Goal: Information Seeking & Learning: Learn about a topic

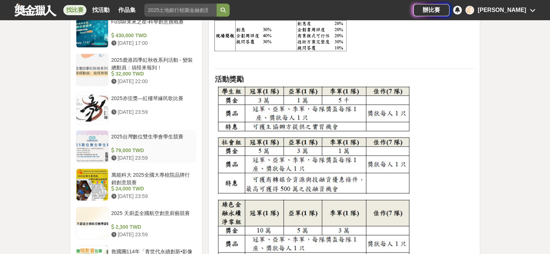
scroll to position [542, 0]
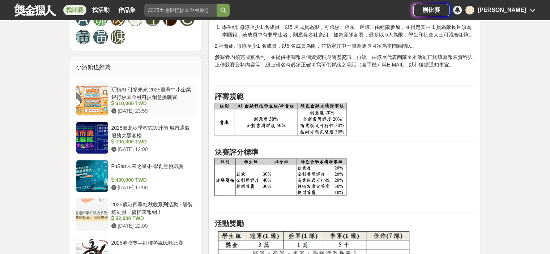
click at [149, 93] on div "玩轉AI 引領未來 2025臺灣中小企業銀行校園金融科技創意挑戰賽" at bounding box center [152, 93] width 82 height 14
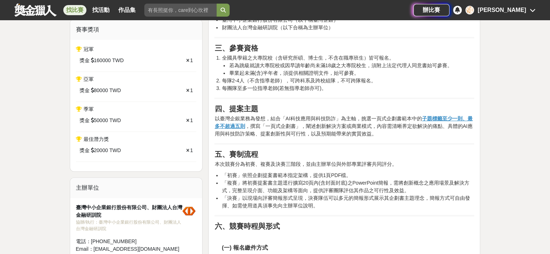
scroll to position [361, 0]
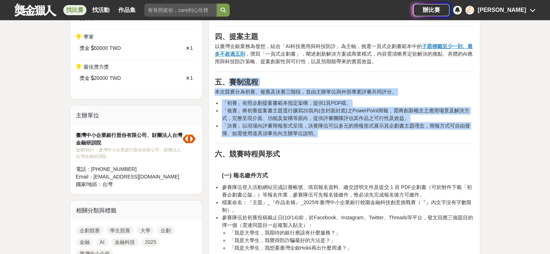
drag, startPoint x: 227, startPoint y: 82, endPoint x: 321, endPoint y: 135, distance: 108.5
click at [290, 116] on li "「複賽」將初賽提案書主題逕行擴寫20頁內(含封面封底)之PowerPoint簡報，需將創新概念之應用場景及解決方式，完整呈現介面、功能及架構等面向，提供評審團…" at bounding box center [348, 114] width 252 height 15
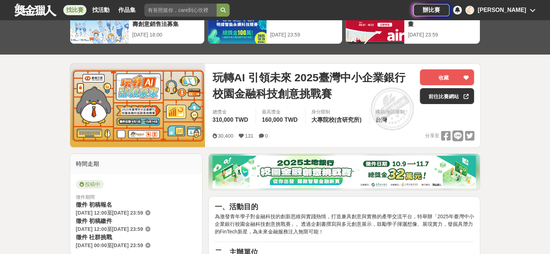
scroll to position [0, 0]
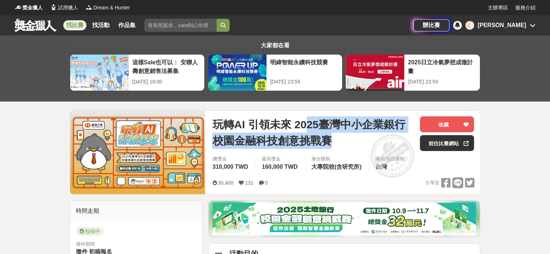
drag, startPoint x: 305, startPoint y: 124, endPoint x: 359, endPoint y: 138, distance: 55.8
click at [359, 138] on span "玩轉AI 引領未來 2025臺灣中小企業銀行校園金融科技創意挑戰賽" at bounding box center [313, 132] width 202 height 33
click at [305, 134] on span "玩轉AI 引領未來 2025臺灣中小企業銀行校園金融科技創意挑戰賽" at bounding box center [313, 132] width 202 height 33
click at [231, 145] on span "玩轉AI 引領未來 2025臺灣中小企業銀行校園金融科技創意挑戰賽" at bounding box center [313, 132] width 202 height 33
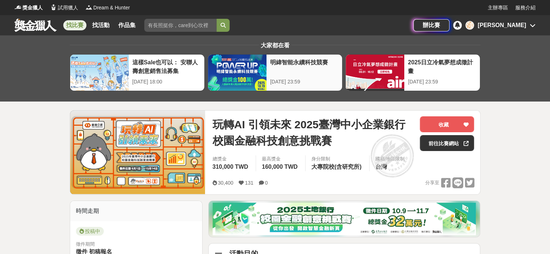
click at [307, 60] on div "明緯智能永續科技競賽" at bounding box center [304, 66] width 68 height 16
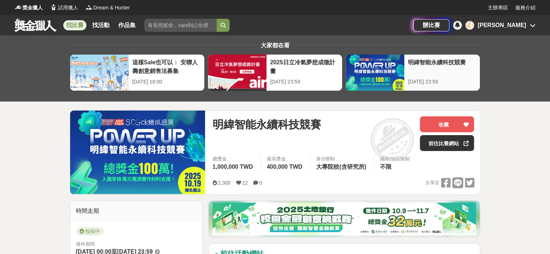
click at [383, 65] on div at bounding box center [375, 73] width 59 height 36
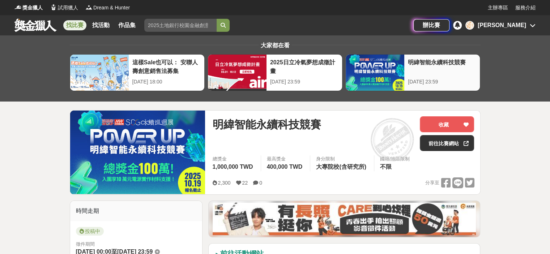
click at [431, 61] on div "明緯智能永續科技競賽" at bounding box center [442, 66] width 68 height 16
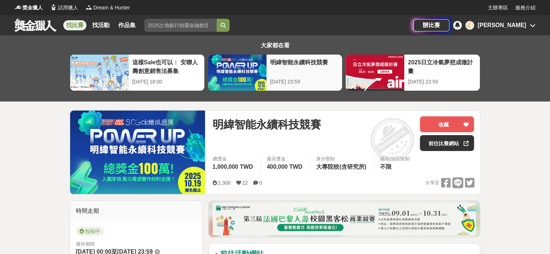
click at [282, 63] on div "明緯智能永續科技競賽" at bounding box center [304, 66] width 68 height 16
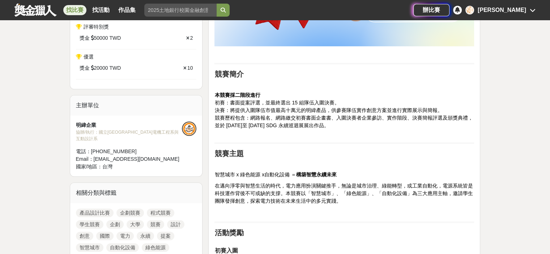
scroll to position [506, 0]
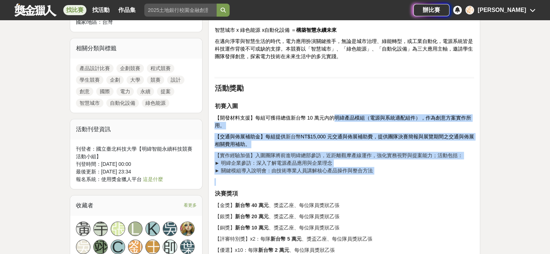
drag, startPoint x: 332, startPoint y: 118, endPoint x: 420, endPoint y: 178, distance: 106.5
click at [312, 163] on p "【實作經驗加值】入圍團隊將前進明緯總部參訪，近距離觀摩產線運作，強化實務視野與提案能力；活動包括： ► 明緯企業參訪：深入了解電源產品應用與企業理念 ► 關鍵…" at bounding box center [344, 163] width 260 height 23
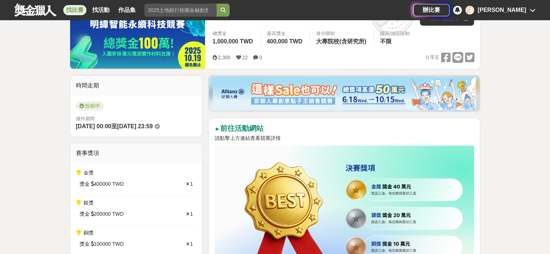
scroll to position [181, 0]
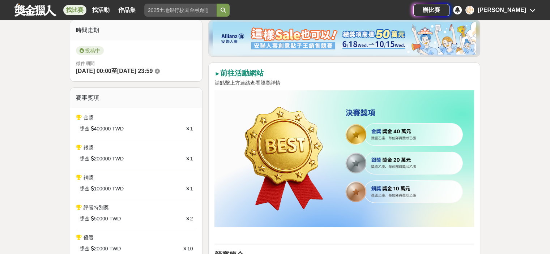
click at [81, 12] on link "找比賽" at bounding box center [74, 10] width 23 height 10
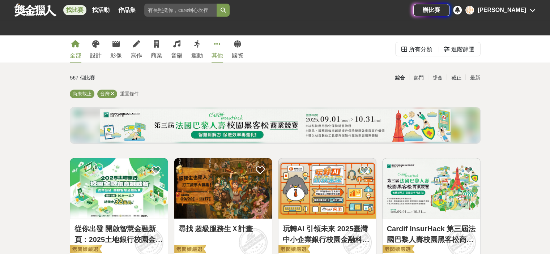
click at [215, 44] on icon at bounding box center [217, 43] width 7 height 7
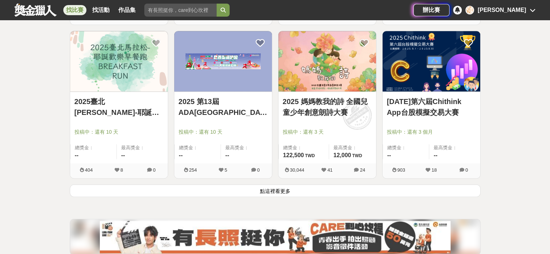
scroll to position [940, 0]
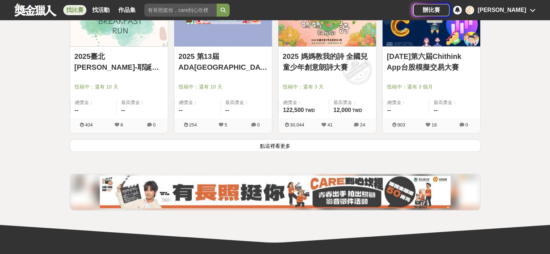
click at [352, 146] on button "點這裡看更多" at bounding box center [275, 145] width 411 height 13
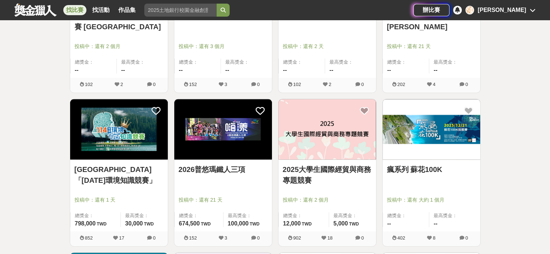
scroll to position [1193, 0]
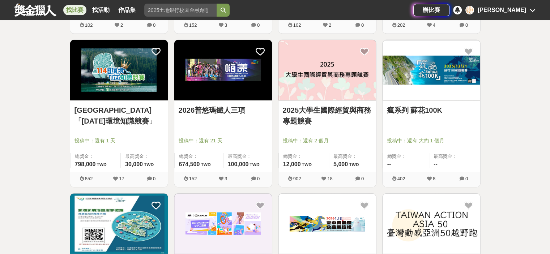
click at [330, 110] on link "2025大學生國際經貿與商務專題競賽" at bounding box center [327, 116] width 89 height 22
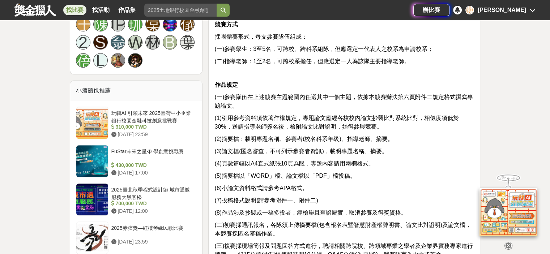
scroll to position [542, 0]
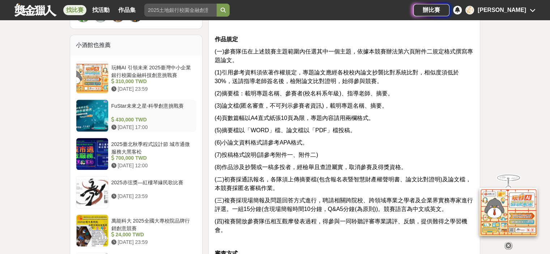
click at [158, 106] on div "FuStar未來之星-科學創意挑戰賽" at bounding box center [152, 109] width 82 height 14
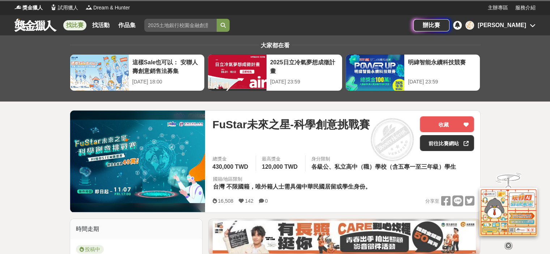
scroll to position [3, 0]
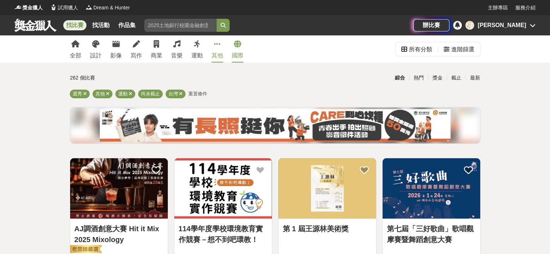
click at [239, 43] on icon at bounding box center [237, 43] width 7 height 7
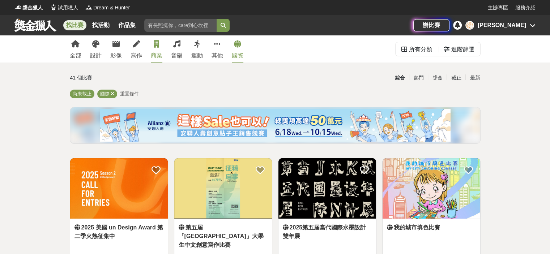
click at [154, 47] on icon at bounding box center [156, 43] width 5 height 7
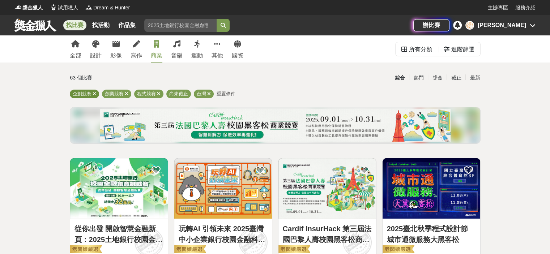
click at [94, 94] on icon at bounding box center [95, 93] width 4 height 5
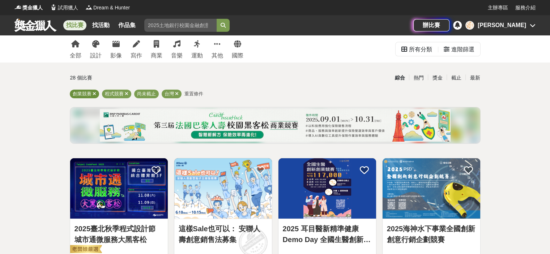
click at [94, 94] on icon at bounding box center [95, 93] width 4 height 5
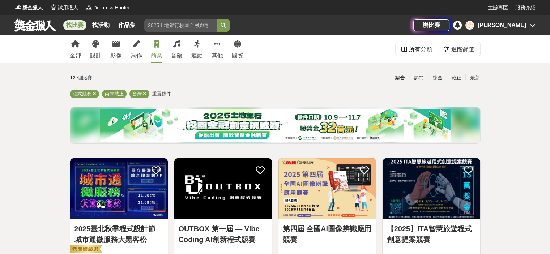
click at [158, 44] on icon at bounding box center [156, 43] width 5 height 7
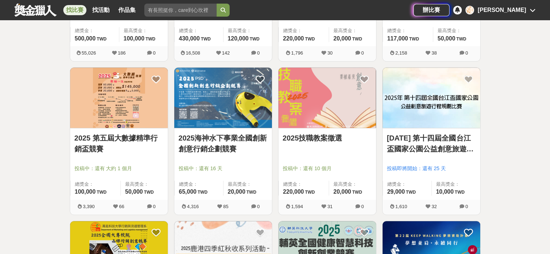
scroll to position [506, 0]
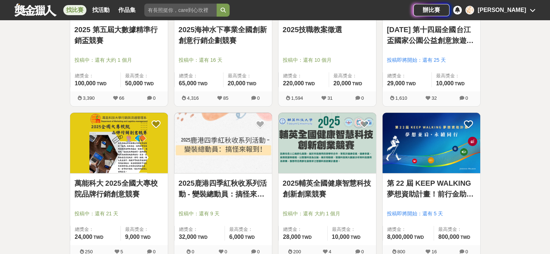
click at [109, 29] on link "2025 第五屆大數據精準行銷盃競賽" at bounding box center [118, 35] width 89 height 22
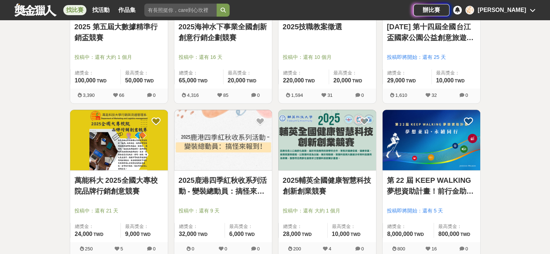
scroll to position [549, 0]
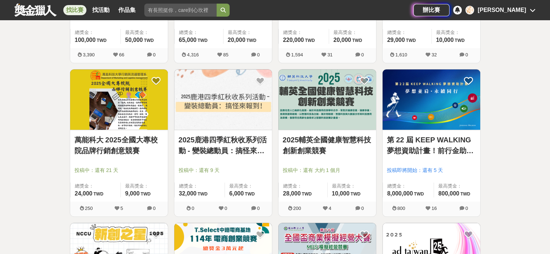
click at [337, 138] on link "2025輔英全國健康智慧科技創新創業競賽" at bounding box center [327, 145] width 89 height 22
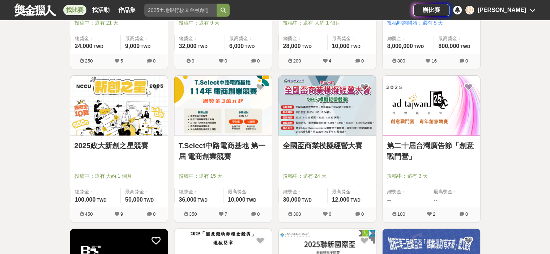
scroll to position [697, 0]
click at [298, 148] on link "全國盃商業模擬經營大賽" at bounding box center [327, 145] width 89 height 11
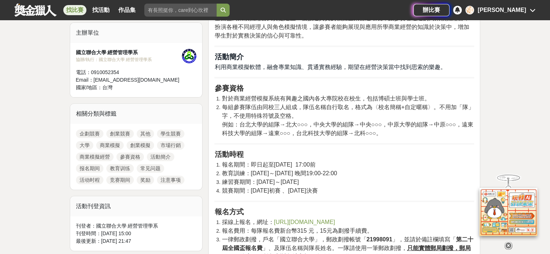
scroll to position [249, 0]
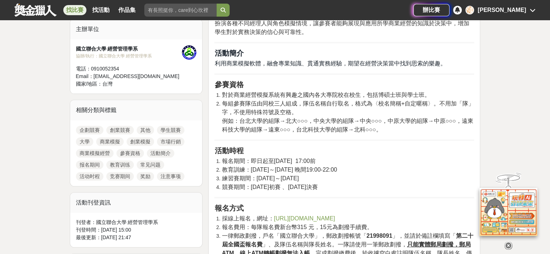
click at [298, 148] on h2 "活動時程" at bounding box center [344, 150] width 260 height 9
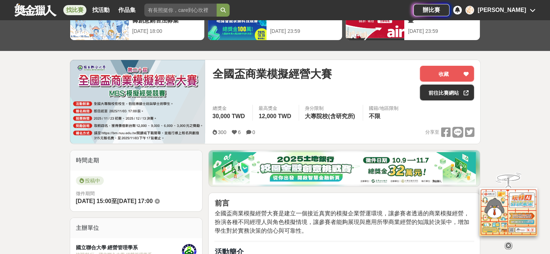
scroll to position [0, 0]
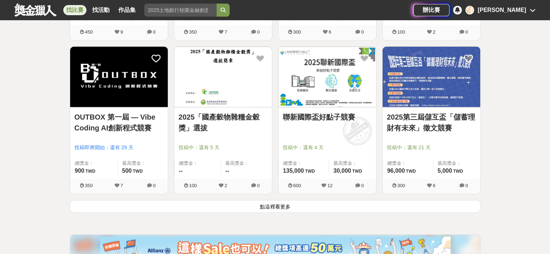
scroll to position [914, 0]
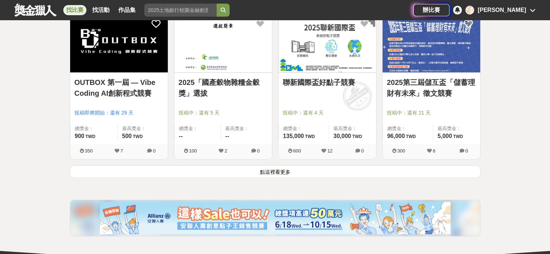
click at [353, 172] on button "點這裡看更多" at bounding box center [275, 171] width 411 height 13
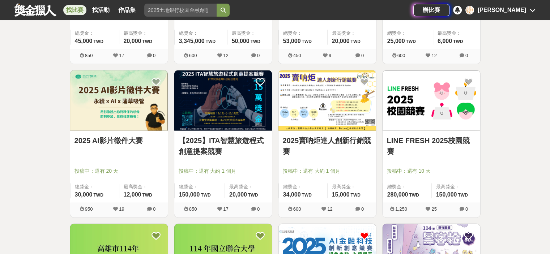
scroll to position [1167, 0]
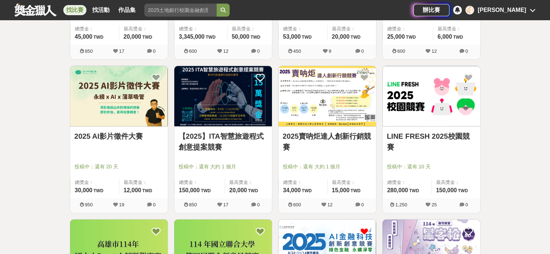
click at [238, 134] on link "【2025】ITA智慧旅遊程式創意提案競賽" at bounding box center [223, 142] width 89 height 22
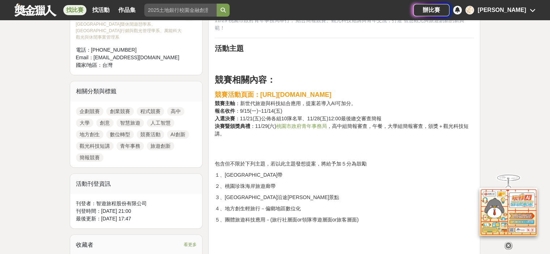
scroll to position [289, 0]
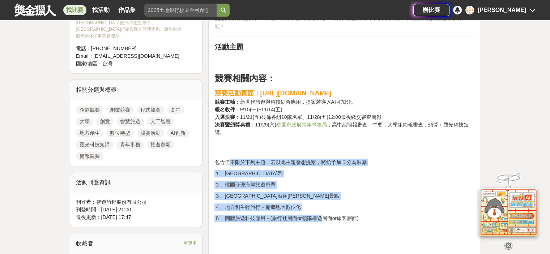
drag, startPoint x: 229, startPoint y: 154, endPoint x: 325, endPoint y: 203, distance: 107.3
click at [242, 181] on p "２、桃園珍珠海岸旅遊廊帶" at bounding box center [344, 185] width 260 height 8
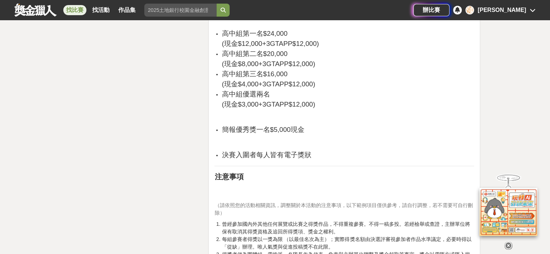
scroll to position [1590, 0]
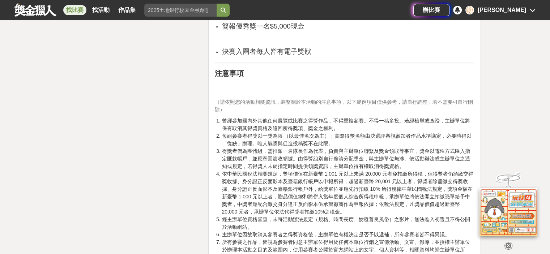
click at [510, 245] on icon at bounding box center [508, 246] width 8 height 8
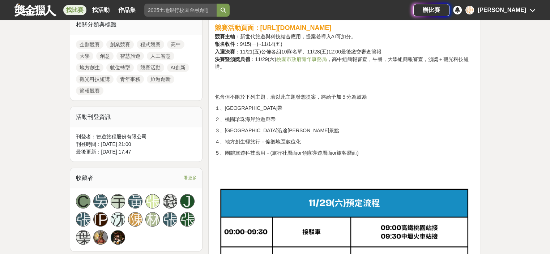
scroll to position [253, 0]
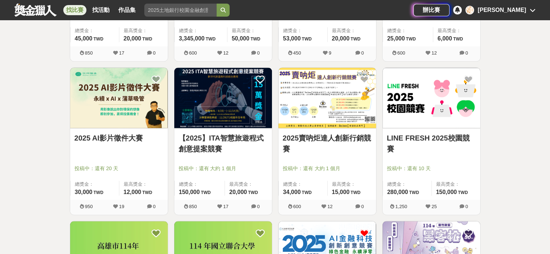
scroll to position [1167, 0]
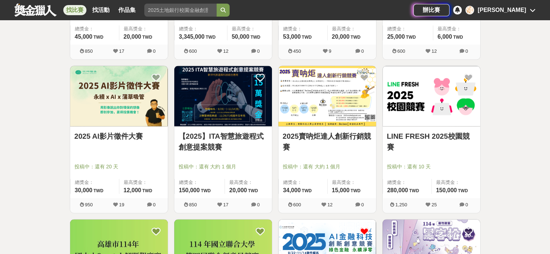
click at [354, 138] on link "2025賣吶炬達人創新行銷競賽" at bounding box center [327, 142] width 89 height 22
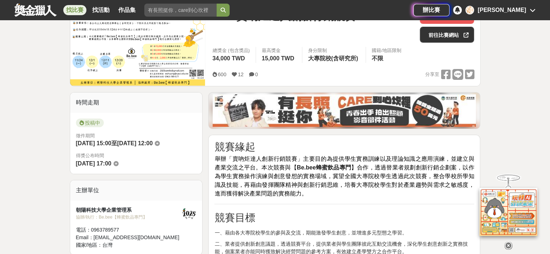
scroll to position [325, 0]
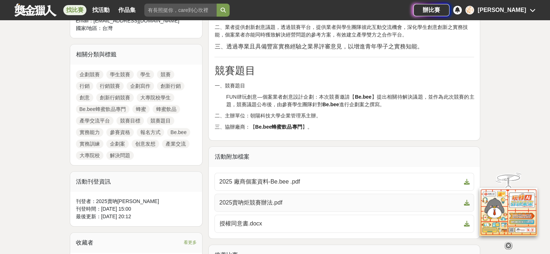
click at [262, 200] on span "2025賣吶炬競賽辦法.pdf" at bounding box center [339, 202] width 241 height 9
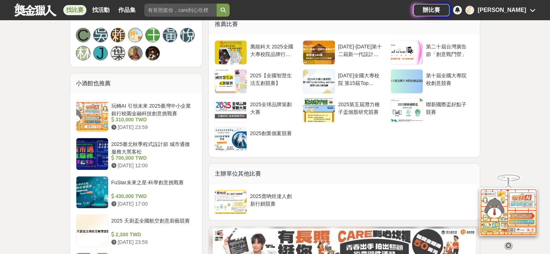
scroll to position [558, 0]
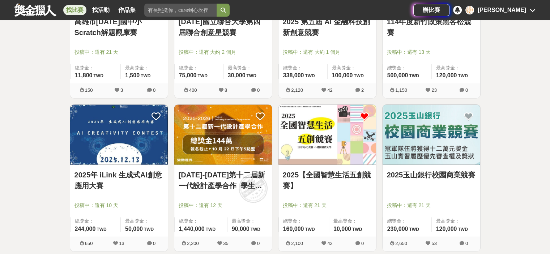
scroll to position [1461, 0]
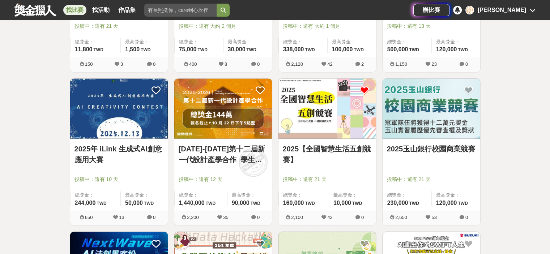
click at [410, 150] on link "2025玉山銀行校園商業競賽" at bounding box center [431, 148] width 89 height 11
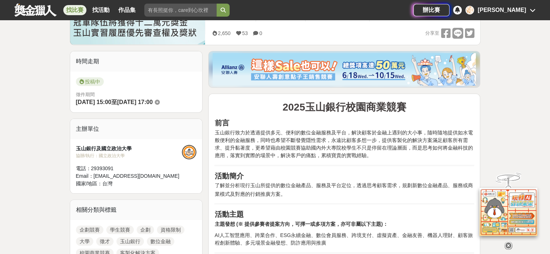
scroll to position [7, 0]
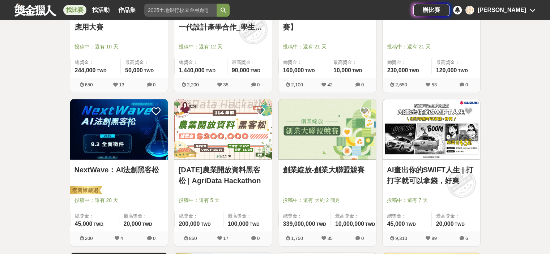
scroll to position [1627, 0]
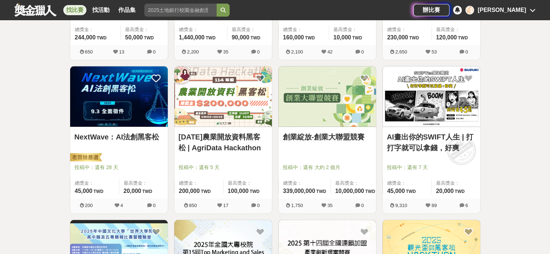
click at [140, 132] on link "NextWave：AI法創黑客松" at bounding box center [118, 137] width 89 height 11
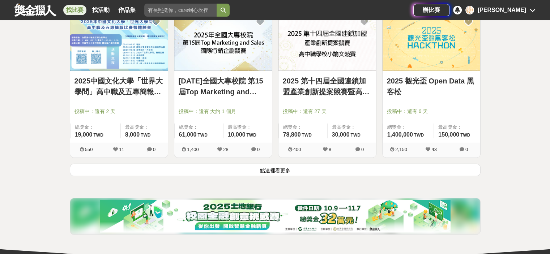
scroll to position [1837, 0]
click at [244, 81] on link "[DATE]全國大專校院 第15屆Top Marketing and Sales國際行銷企劃競賽" at bounding box center [223, 86] width 89 height 22
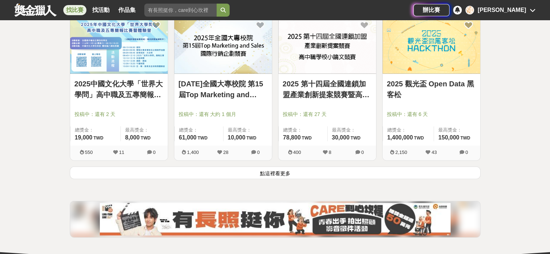
scroll to position [1837, 0]
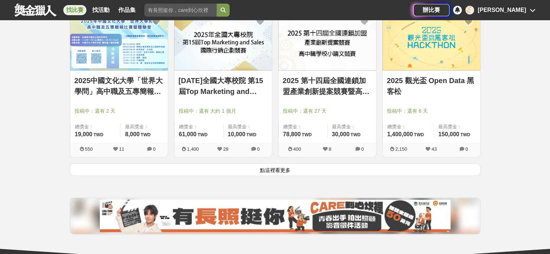
click at [280, 168] on button "點這裡看更多" at bounding box center [275, 169] width 411 height 13
